Goal: Information Seeking & Learning: Understand process/instructions

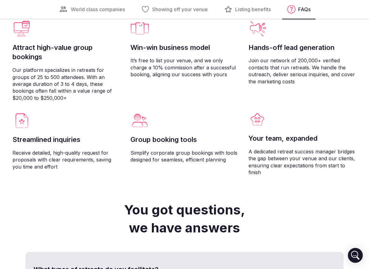
scroll to position [1770, 0]
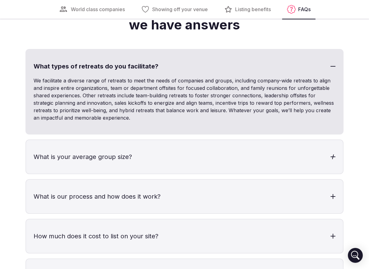
type input "**********"
click at [89, 158] on h3 "What is your average group size?" at bounding box center [184, 157] width 316 height 34
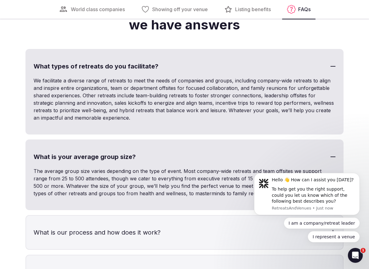
scroll to position [0, 0]
click at [353, 253] on icon "Open Intercom Messenger" at bounding box center [354, 255] width 10 height 10
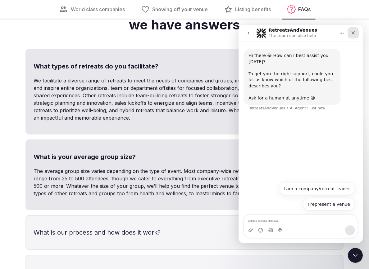
click at [353, 32] on icon "Close" at bounding box center [352, 32] width 5 height 5
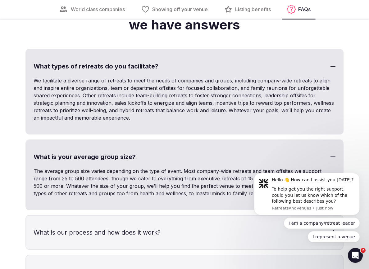
click at [245, 240] on h3 "What is our process and how does it work?" at bounding box center [184, 233] width 316 height 34
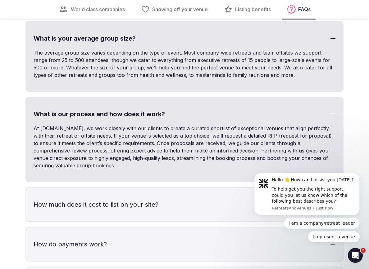
scroll to position [1892, 0]
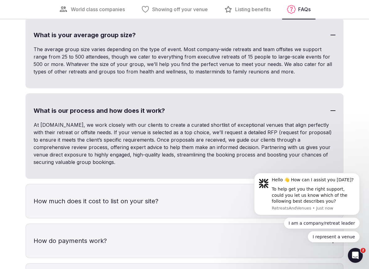
click at [143, 200] on h3 "How much does it cost to list on your site?" at bounding box center [184, 202] width 316 height 34
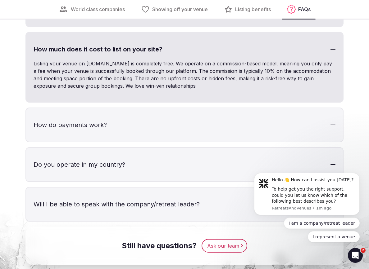
scroll to position [2077, 0]
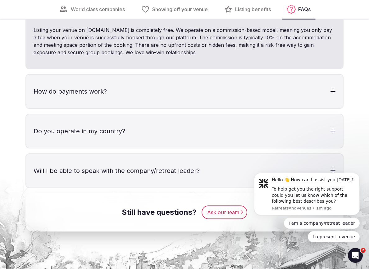
drag, startPoint x: 371, startPoint y: 193, endPoint x: 116, endPoint y: 43, distance: 296.0
click at [157, 93] on h3 "How do payments work?" at bounding box center [184, 92] width 316 height 34
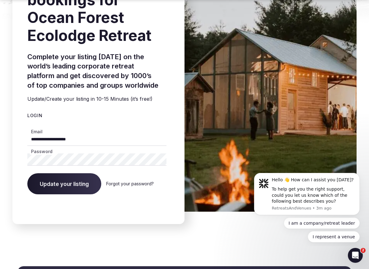
scroll to position [2531, 0]
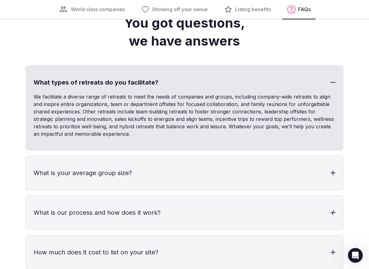
scroll to position [1782, 0]
